Goal: Task Accomplishment & Management: Complete application form

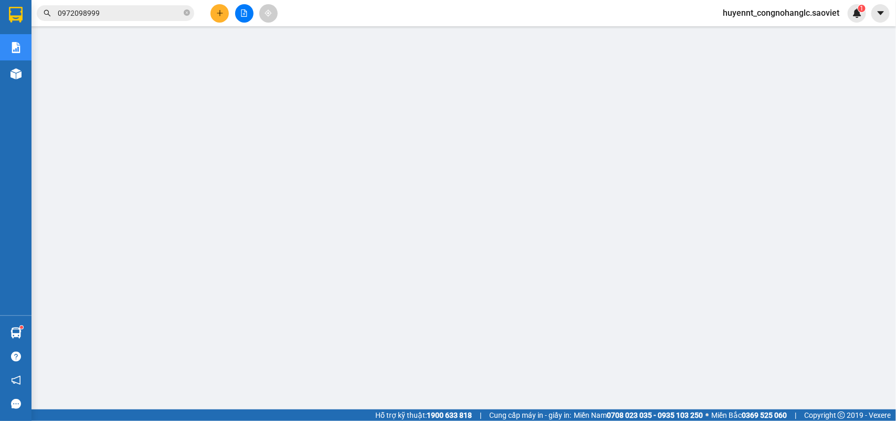
click at [752, 17] on span "huyennt_congnohanglc.saoviet" at bounding box center [781, 12] width 133 height 13
click at [747, 30] on span "Đăng xuất" at bounding box center [786, 33] width 112 height 12
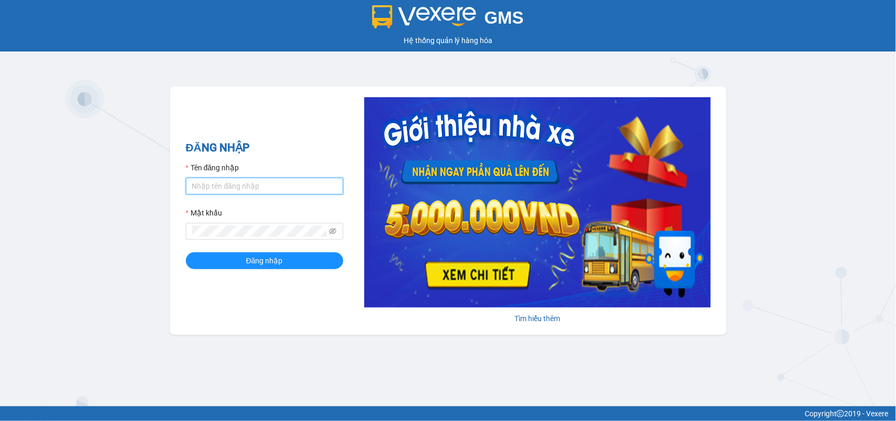
click at [261, 183] on input "Tên đăng nhập" at bounding box center [265, 186] width 158 height 17
type input "j"
type input "g"
type input "huyennthhlc.saoviet"
click at [186, 252] on button "Đăng nhập" at bounding box center [265, 260] width 158 height 17
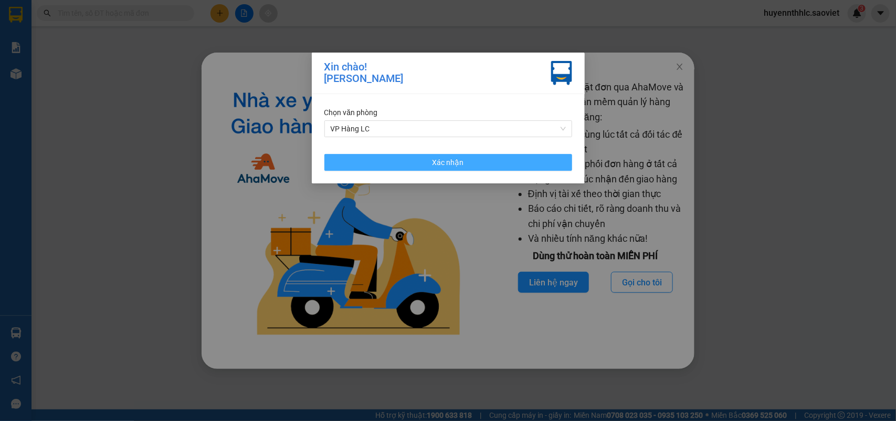
click at [473, 163] on button "Xác nhận" at bounding box center [449, 162] width 248 height 17
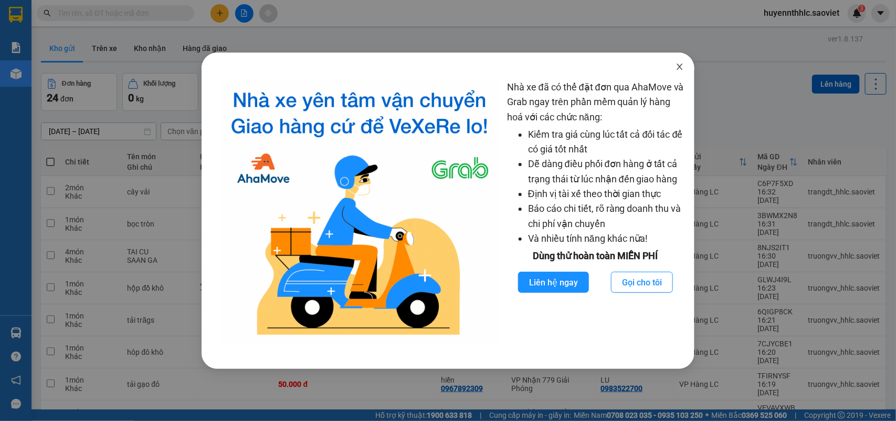
click at [676, 64] on icon "close" at bounding box center [680, 66] width 8 height 8
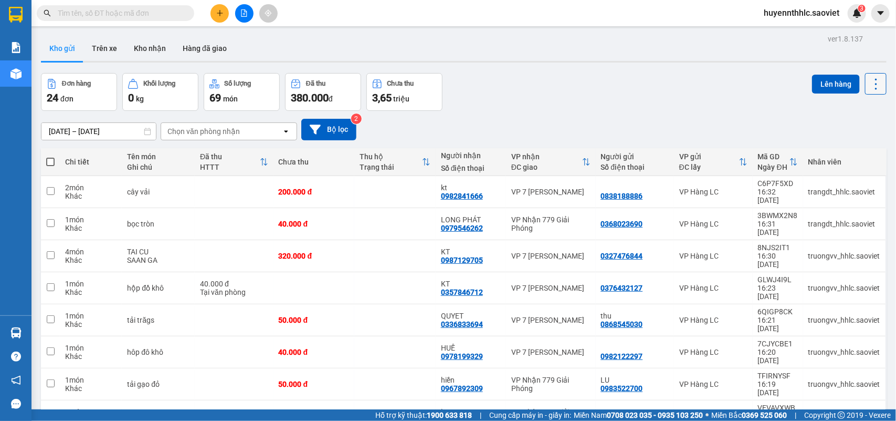
click at [869, 90] on icon at bounding box center [876, 84] width 15 height 15
click at [860, 150] on span "Làm mới" at bounding box center [851, 149] width 29 height 11
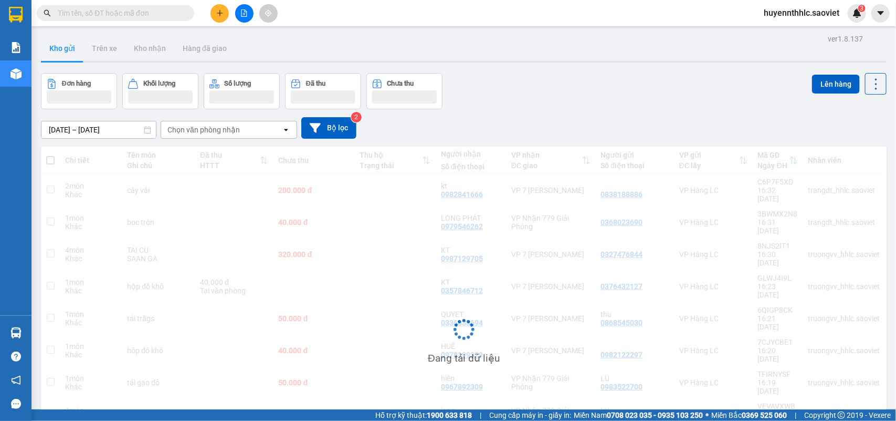
click at [860, 150] on div "Đang tải dữ liệu" at bounding box center [464, 338] width 846 height 382
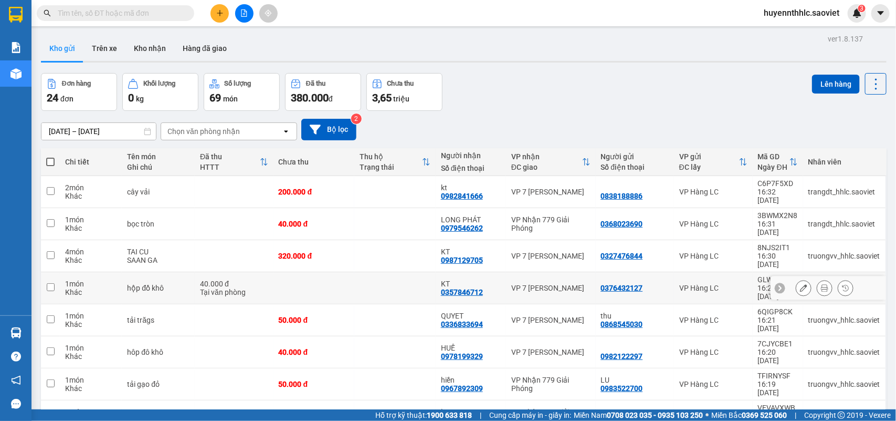
scroll to position [48, 0]
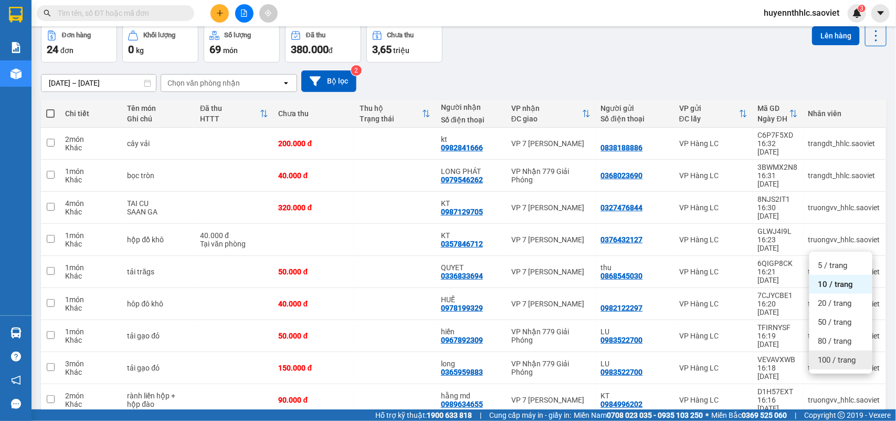
click at [843, 358] on span "100 / trang" at bounding box center [837, 359] width 38 height 11
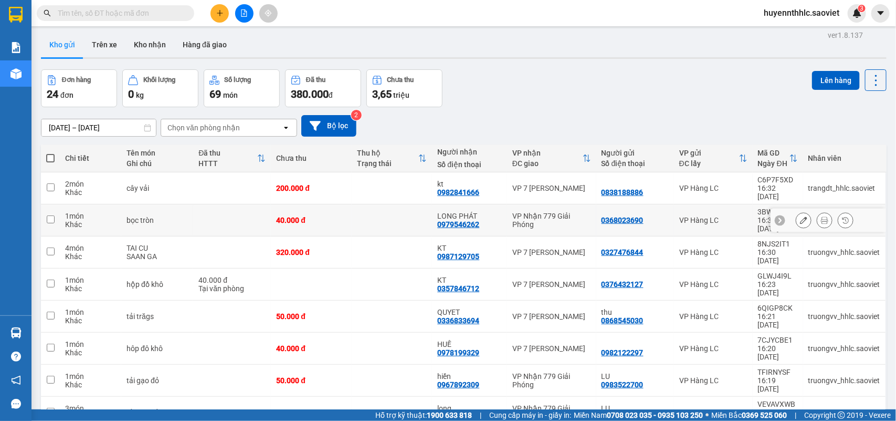
scroll to position [0, 0]
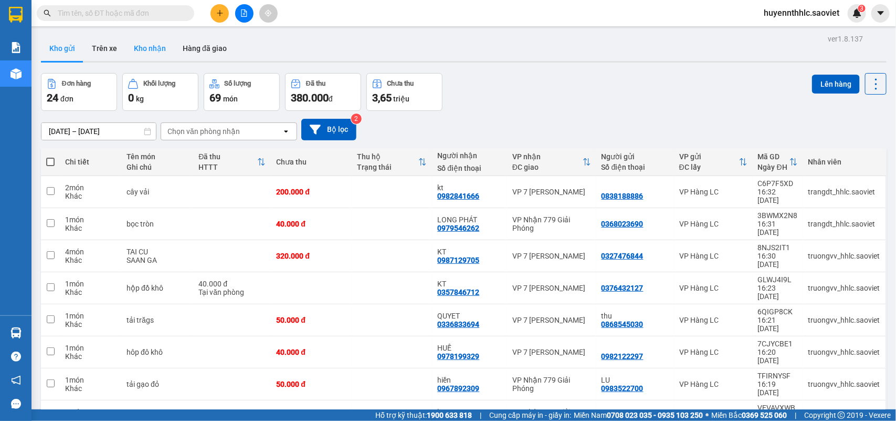
click at [153, 46] on button "Kho nhận" at bounding box center [150, 48] width 49 height 25
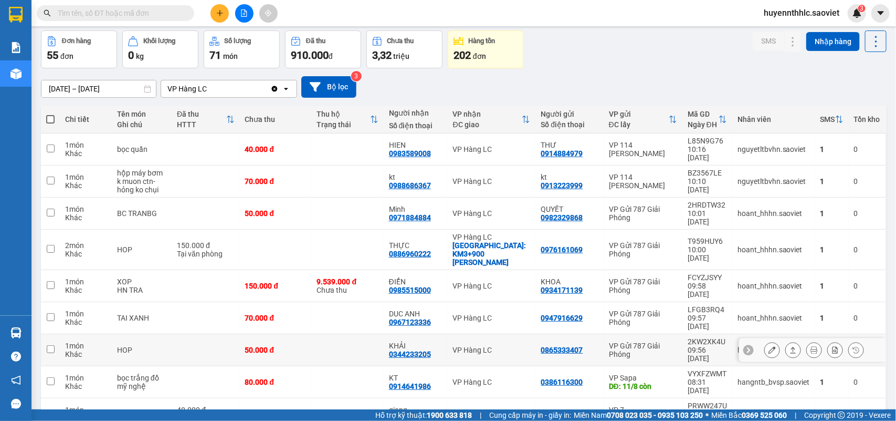
scroll to position [65, 0]
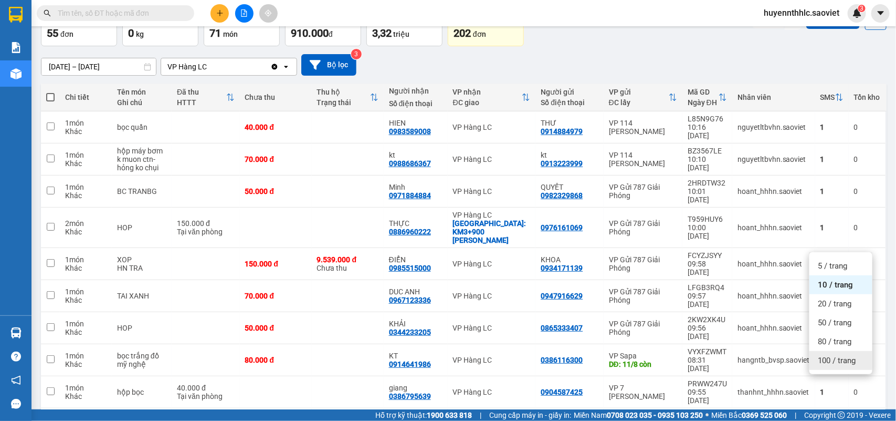
click at [825, 359] on span "100 / trang" at bounding box center [837, 360] width 38 height 11
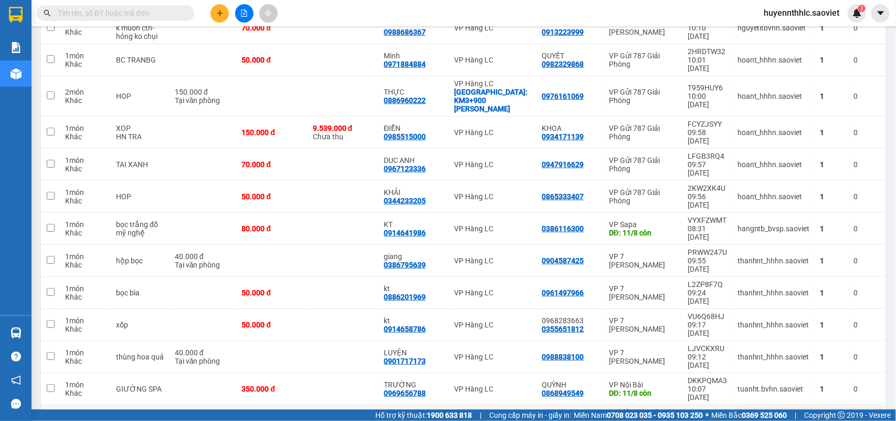
scroll to position [262, 0]
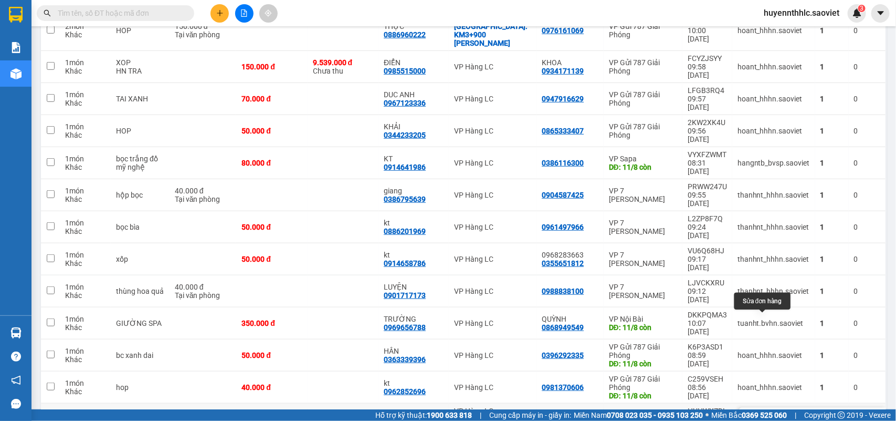
click at [769, 415] on icon at bounding box center [772, 418] width 7 height 7
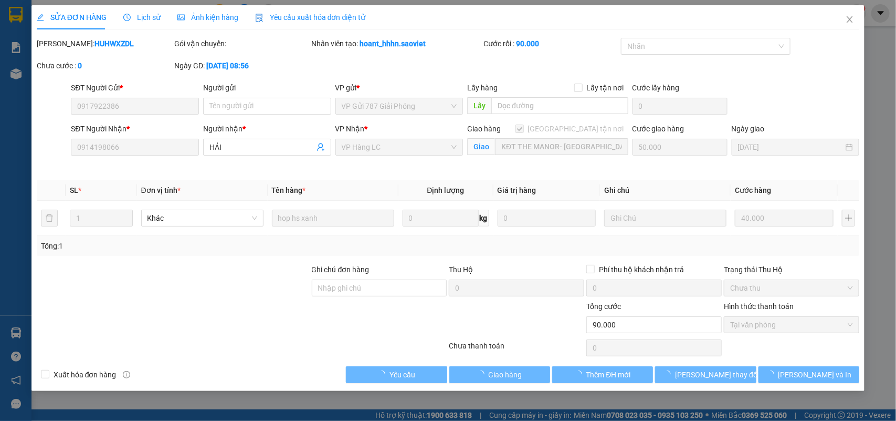
type input "0917922386"
type input "0914198066"
type input "HẢI"
checkbox input "true"
type input "KĐT THE MANOR- BẮC CƯỜNG"
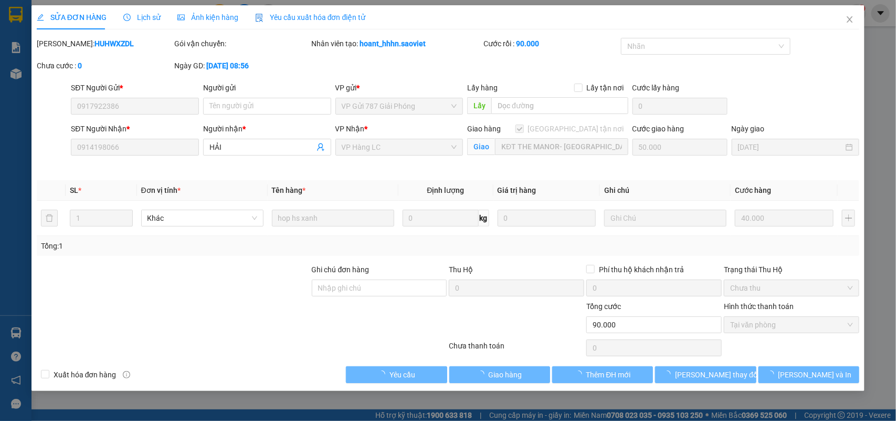
type input "90.000"
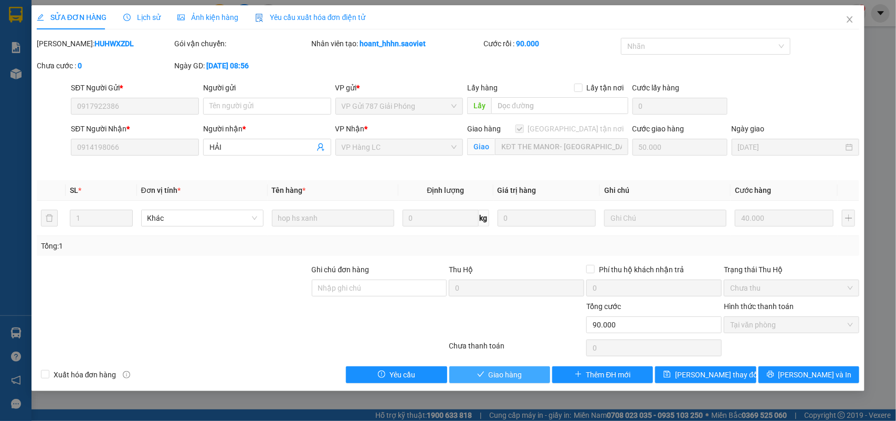
click at [521, 375] on span "Giao hàng" at bounding box center [506, 375] width 34 height 12
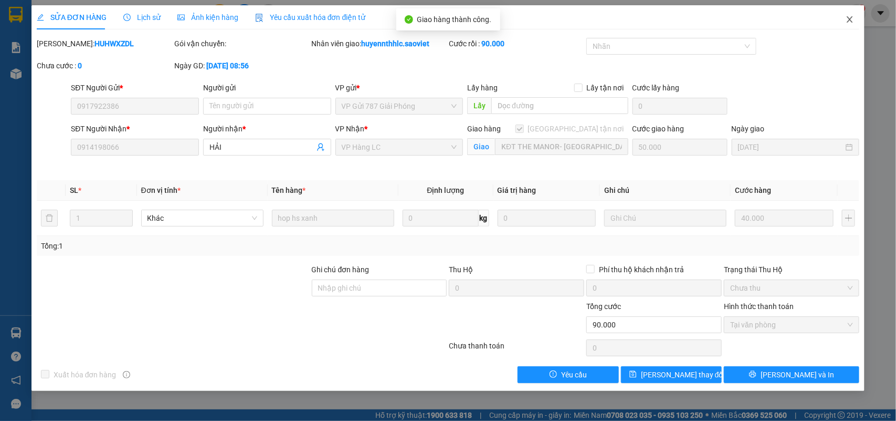
click at [845, 18] on span "Close" at bounding box center [850, 19] width 29 height 29
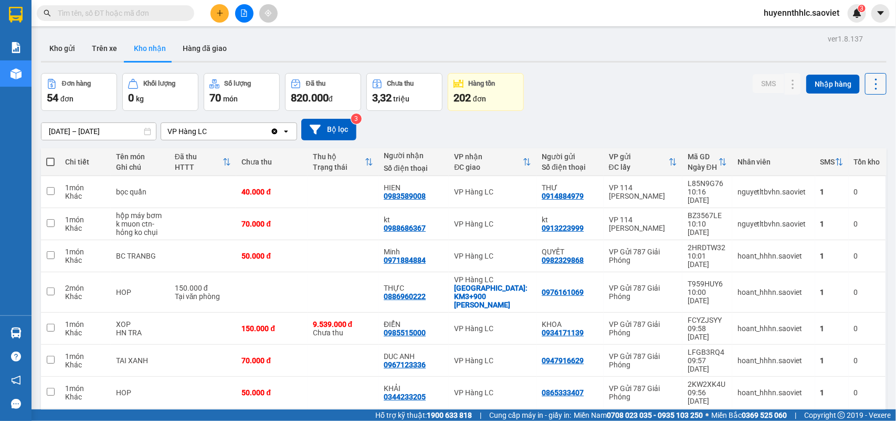
click at [870, 80] on icon at bounding box center [876, 84] width 15 height 15
click at [861, 130] on span "Làm mới" at bounding box center [851, 131] width 29 height 11
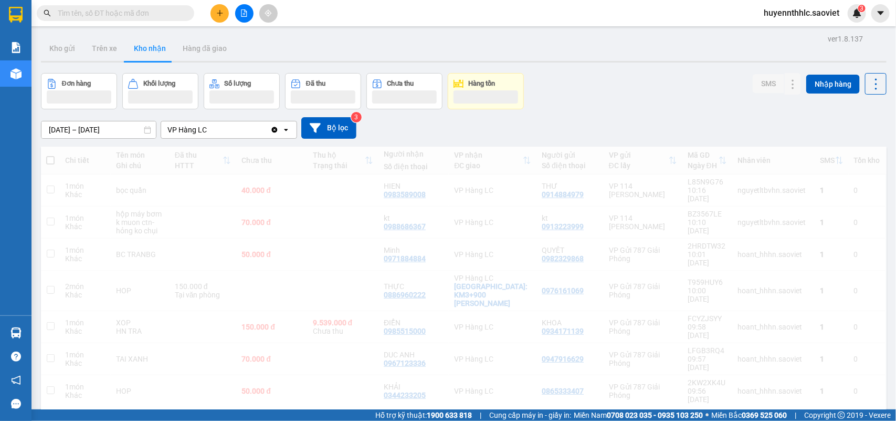
click at [860, 130] on div "09/08/2025 – 11/08/2025 Press the down arrow key to interact with the calendar …" at bounding box center [464, 128] width 846 height 22
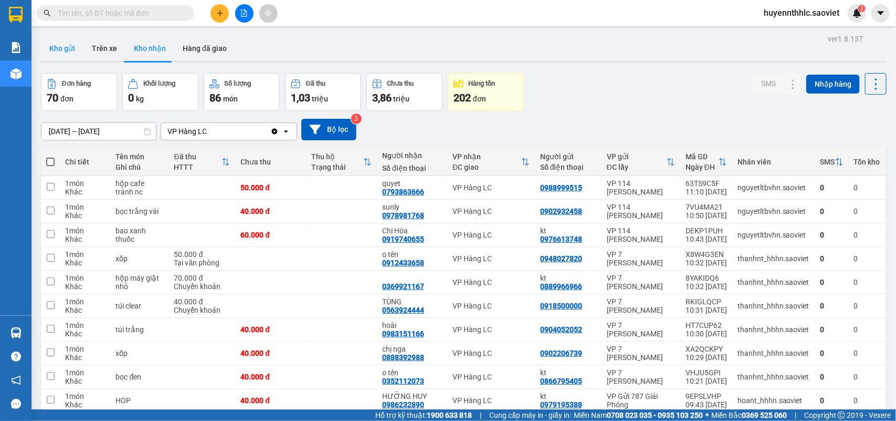
click at [67, 45] on button "Kho gửi" at bounding box center [62, 48] width 43 height 25
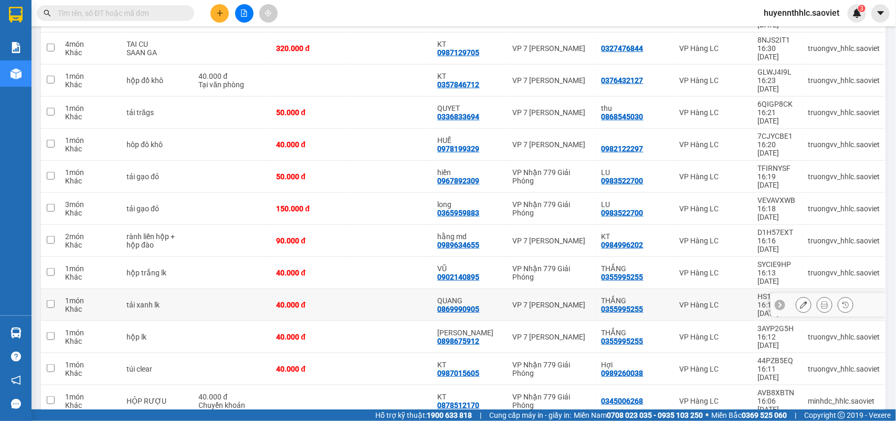
scroll to position [518, 0]
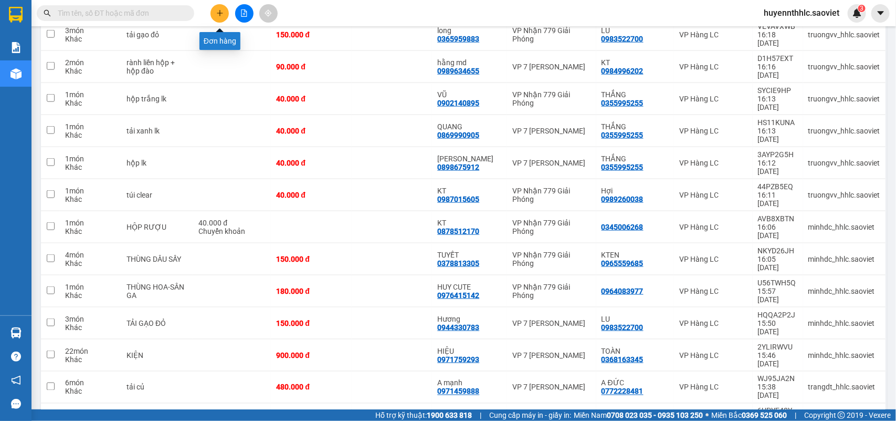
click at [219, 16] on icon "plus" at bounding box center [219, 12] width 7 height 7
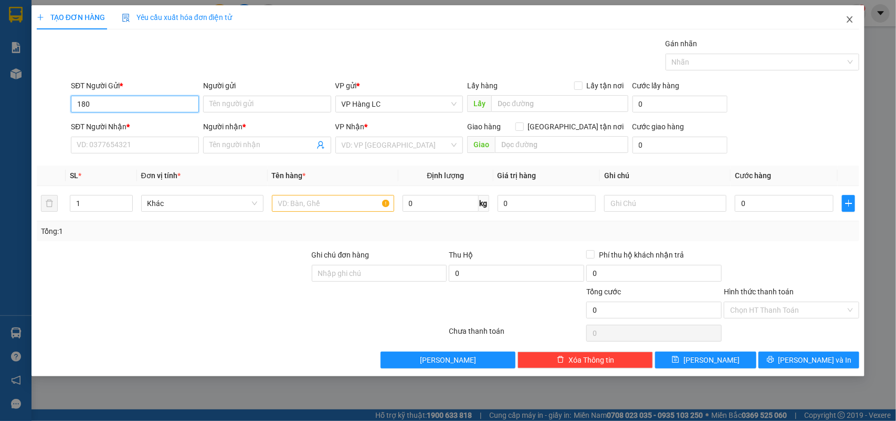
type input "180"
click at [847, 16] on icon "close" at bounding box center [850, 19] width 8 height 8
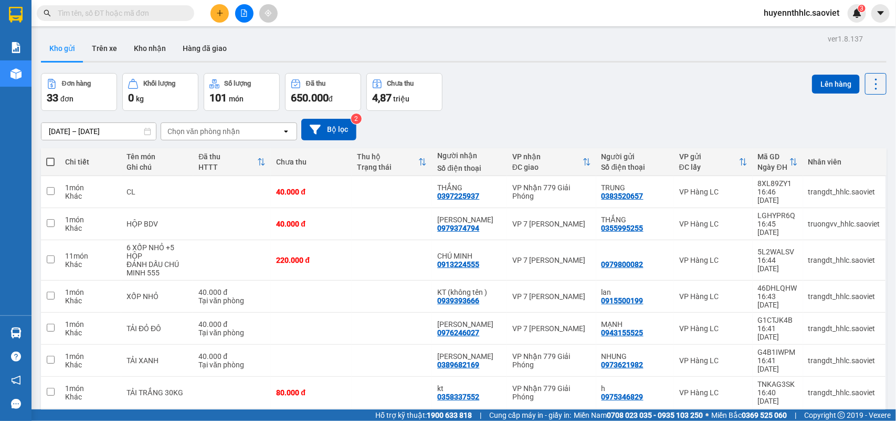
click at [116, 17] on input "text" at bounding box center [120, 13] width 124 height 12
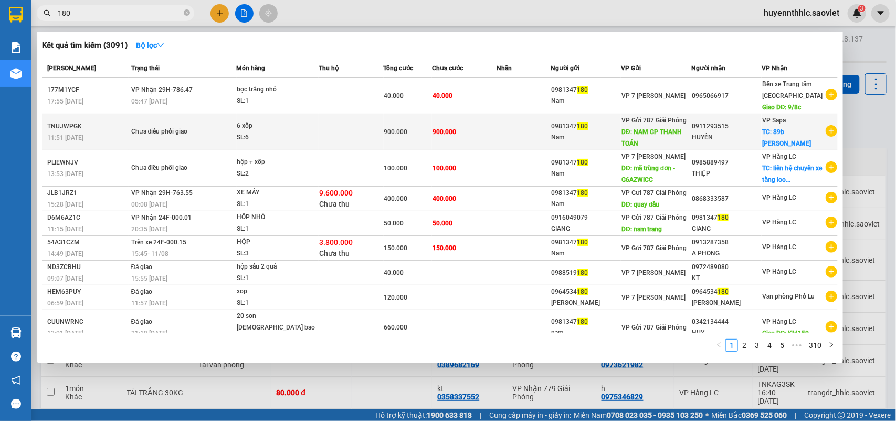
type input "180"
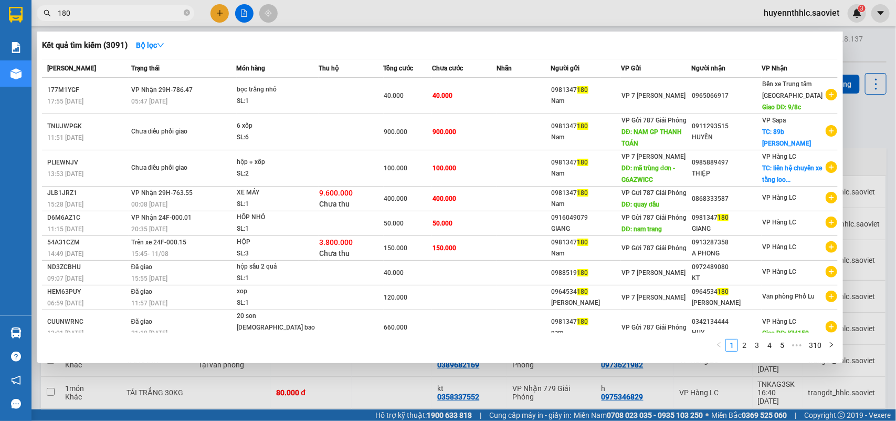
click at [581, 128] on div "0981347 180" at bounding box center [586, 126] width 69 height 11
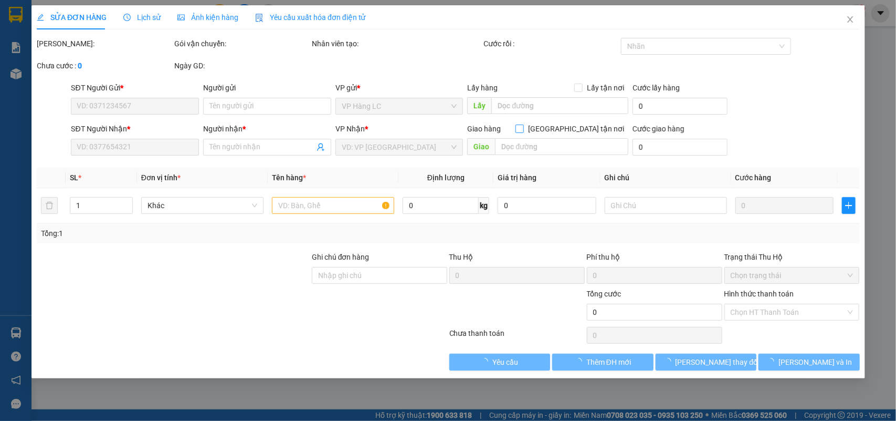
type input "0981347180"
type input "Nam"
type input "NAM GP THANH TOÁN"
type input "0911293515"
type input "HUYỀN"
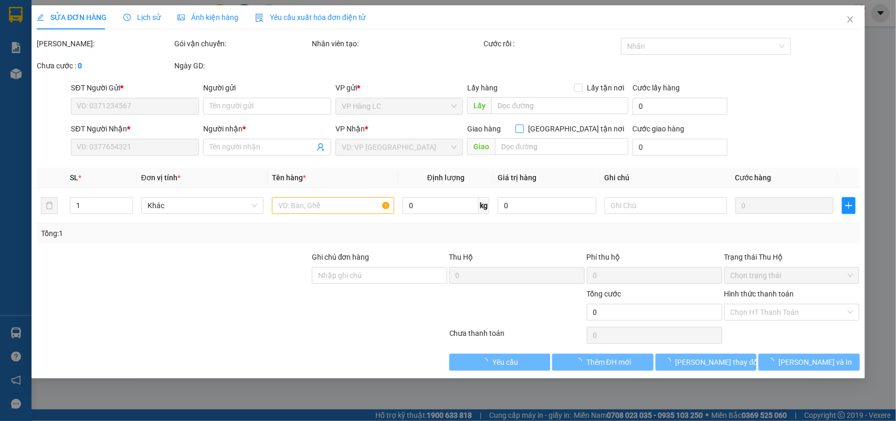
checkbox input "true"
type input "89b nguyen chi thanh"
type input "900.000"
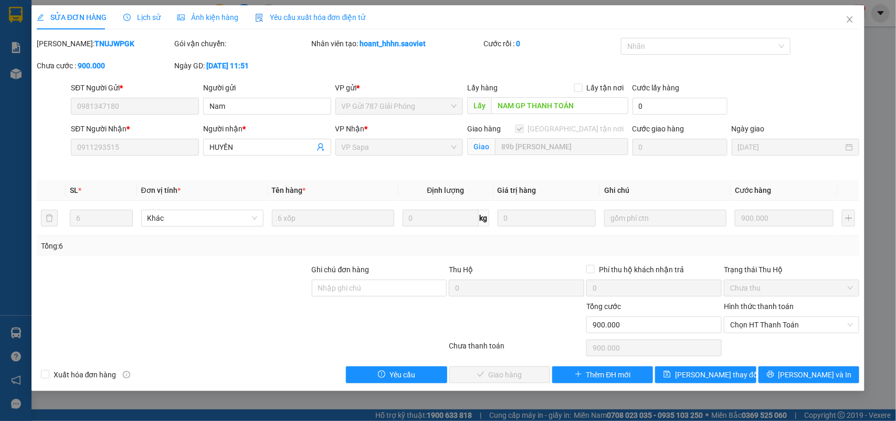
click at [51, 112] on div "SĐT Người Gửi * 0981347180 Người gửi Nam VP gửi * VP Gửi 787 Giải Phóng Lấy hàn…" at bounding box center [449, 100] width 826 height 37
click at [845, 18] on span "Close" at bounding box center [850, 19] width 29 height 29
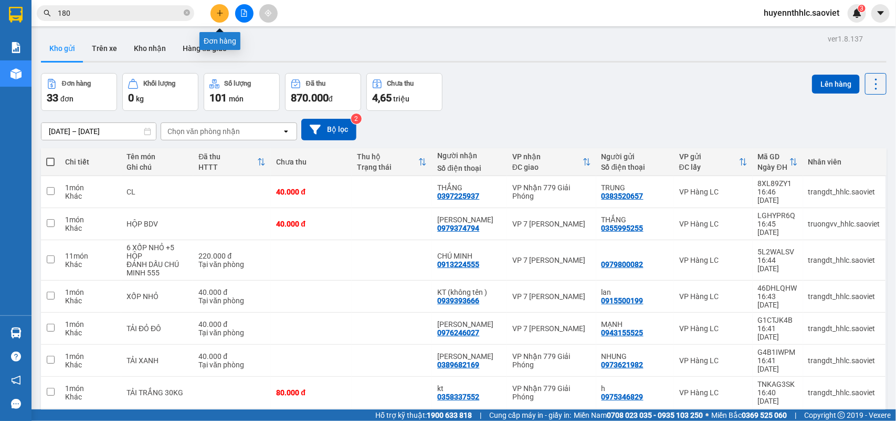
click at [223, 16] on icon "plus" at bounding box center [219, 12] width 7 height 7
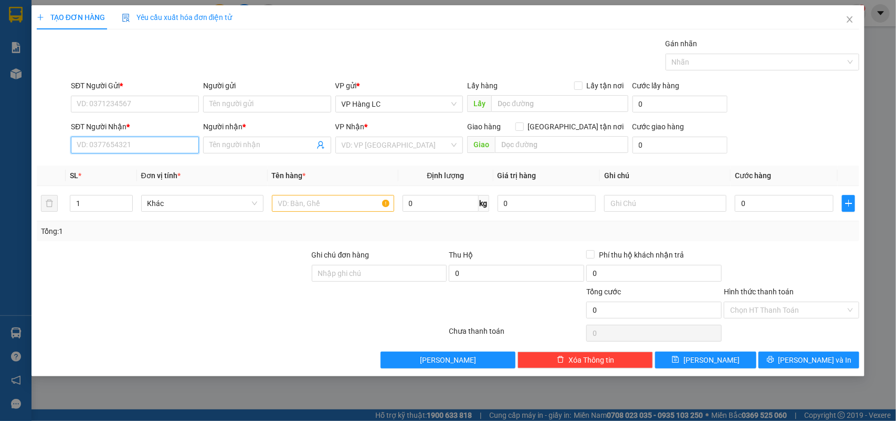
click at [128, 143] on input "SĐT Người Nhận *" at bounding box center [135, 145] width 128 height 17
paste input "0981347180"
type input "0981347180"
click at [129, 166] on div "0981347180 - Nam" at bounding box center [135, 167] width 116 height 12
type input "Nam"
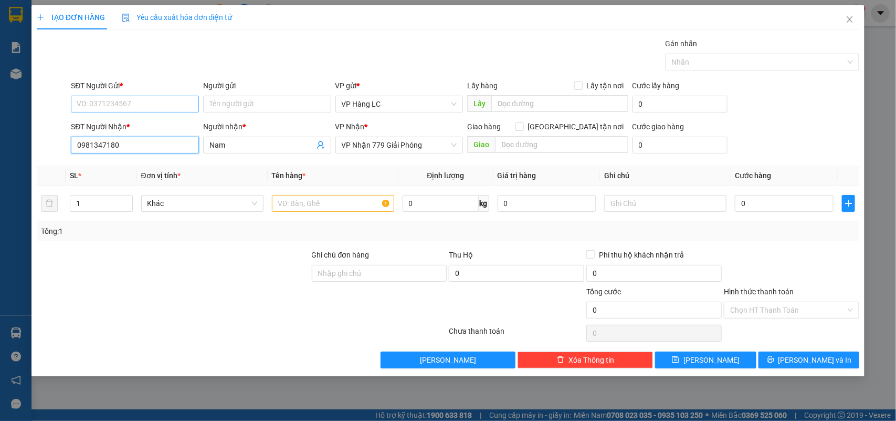
type input "0981347180"
click at [131, 103] on input "SĐT Người Gửi *" at bounding box center [135, 104] width 128 height 17
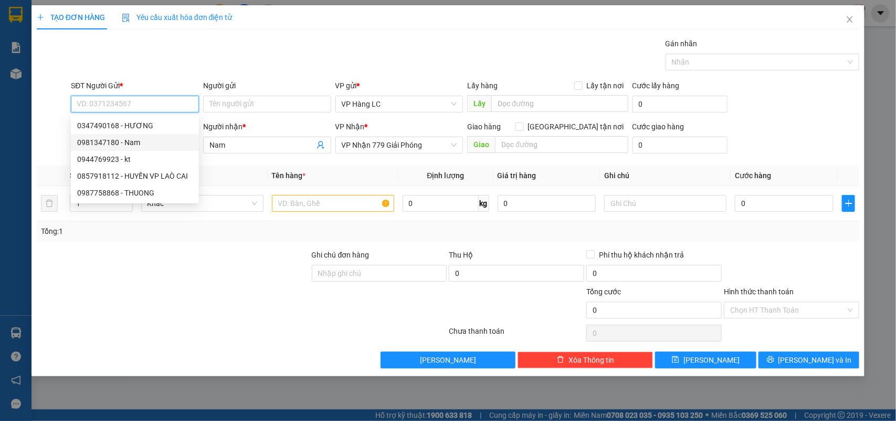
drag, startPoint x: 140, startPoint y: 143, endPoint x: 159, endPoint y: 148, distance: 19.0
click at [140, 142] on div "0981347180 - Nam" at bounding box center [135, 143] width 116 height 12
type input "0981347180"
type input "Nam"
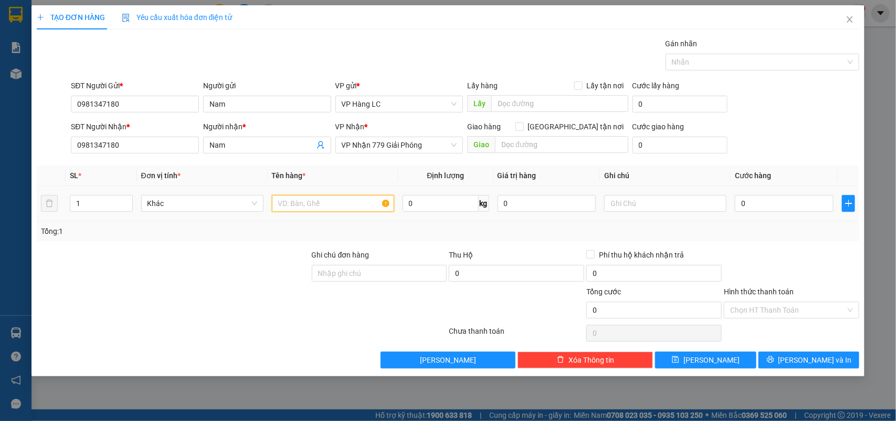
click at [286, 204] on input "text" at bounding box center [333, 203] width 122 height 17
type input "c"
type input "xọt quả"
click at [759, 313] on input "Hình thức thanh toán" at bounding box center [788, 310] width 116 height 16
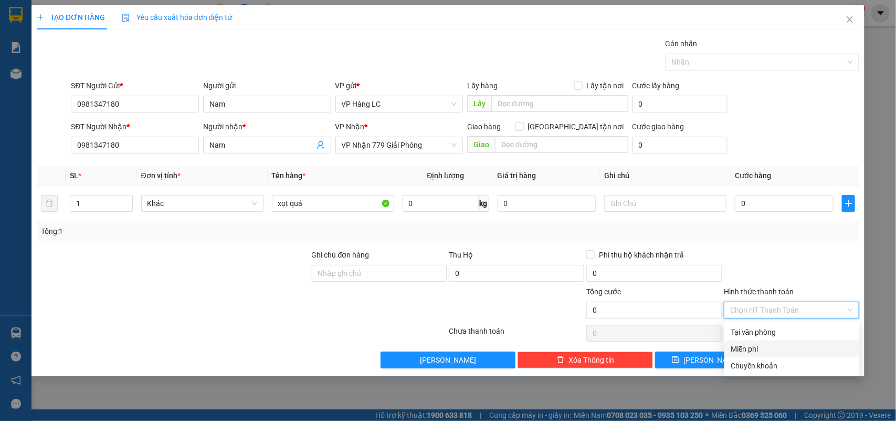
click at [756, 350] on div "Miễn phí" at bounding box center [792, 349] width 123 height 12
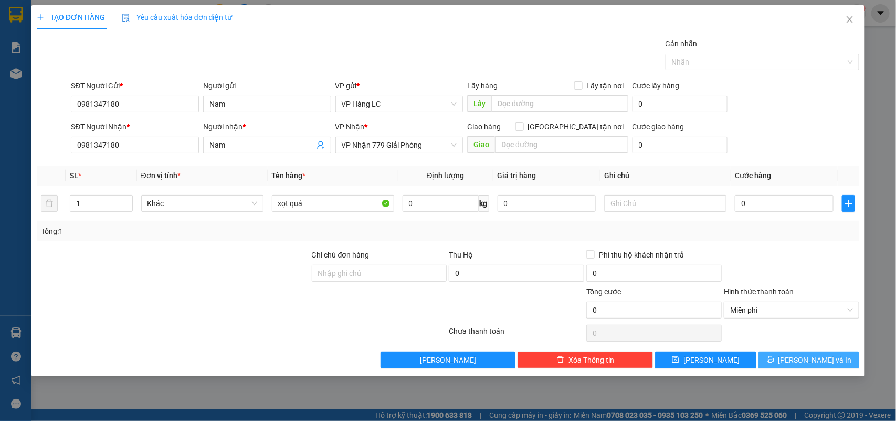
click at [817, 359] on span "Lưu và In" at bounding box center [816, 360] width 74 height 12
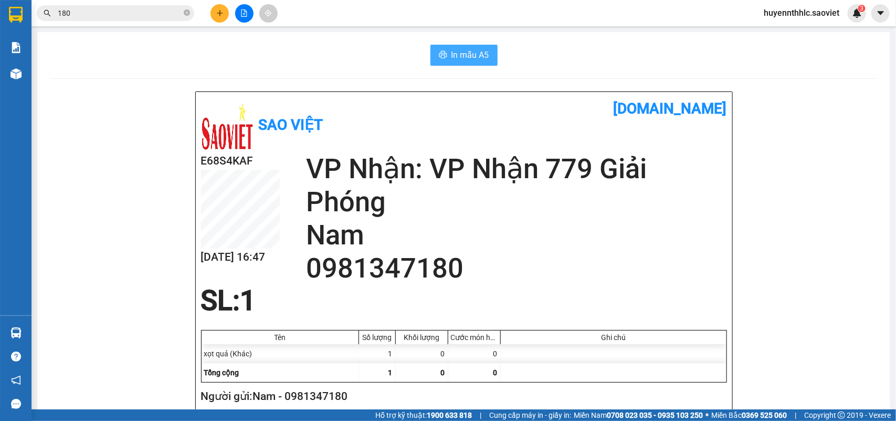
click at [468, 58] on span "In mẫu A5" at bounding box center [471, 54] width 38 height 13
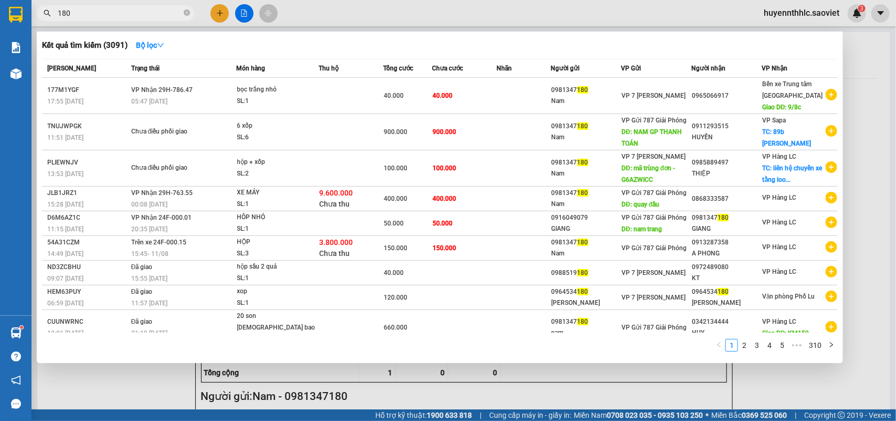
drag, startPoint x: 105, startPoint y: 14, endPoint x: 54, endPoint y: 13, distance: 51.0
click at [61, 16] on input "180" at bounding box center [120, 13] width 124 height 12
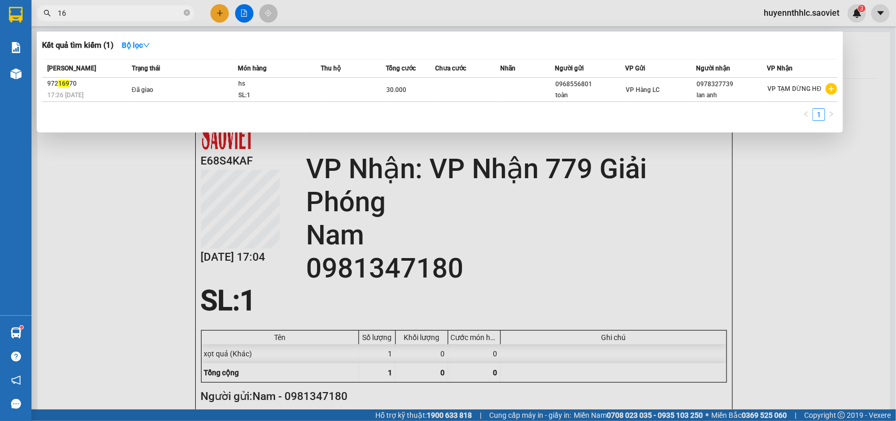
type input "1"
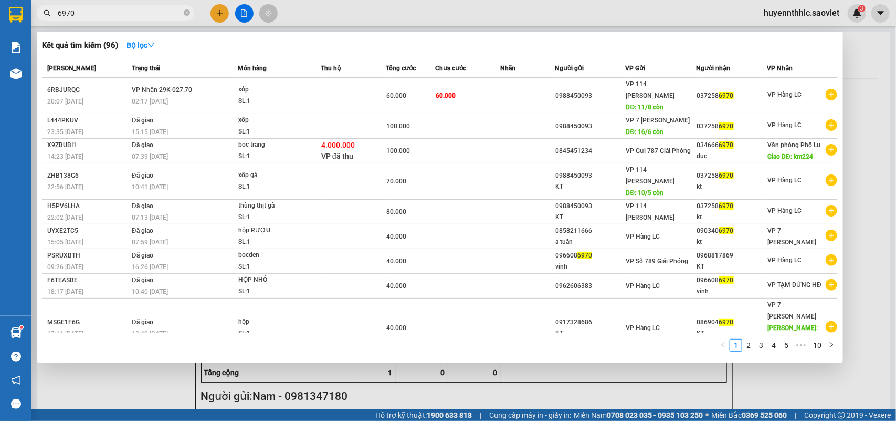
type input "6970"
click at [868, 96] on div at bounding box center [448, 210] width 896 height 421
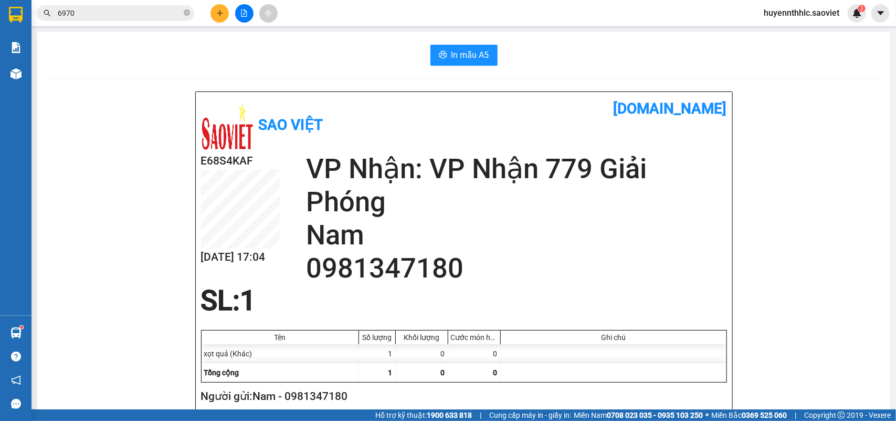
click at [795, 16] on span "huyennthhlc.saoviet" at bounding box center [802, 12] width 92 height 13
click at [788, 30] on span "Đăng xuất" at bounding box center [807, 33] width 70 height 12
